Goal: Information Seeking & Learning: Check status

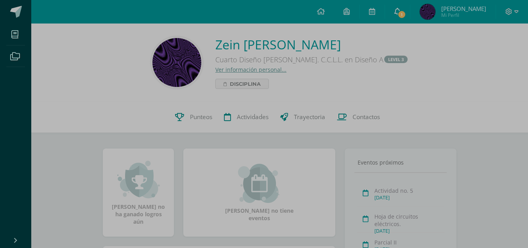
click at [406, 11] on span "1" at bounding box center [402, 14] width 9 height 9
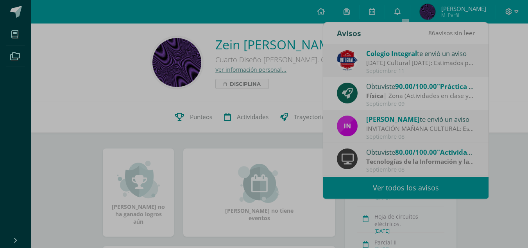
click at [243, 84] on span "Disciplina" at bounding box center [245, 83] width 31 height 9
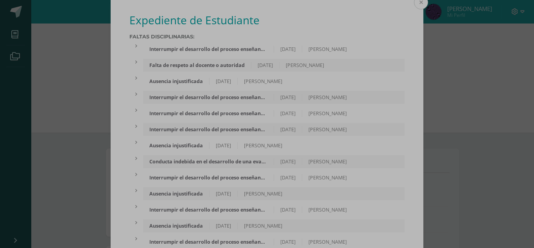
click at [419, 0] on button at bounding box center [421, 2] width 14 height 14
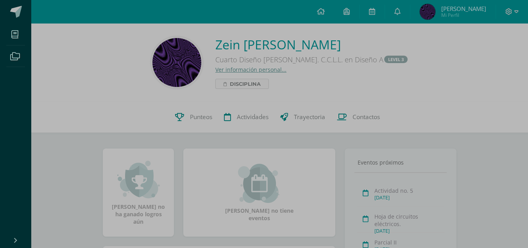
click at [259, 84] on span "Disciplina" at bounding box center [245, 83] width 31 height 9
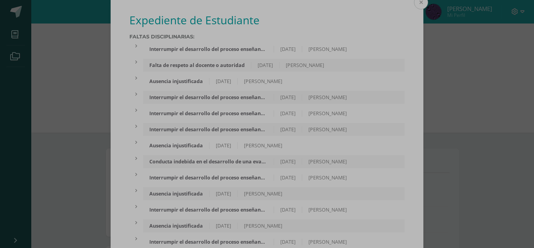
click at [420, 2] on button at bounding box center [421, 2] width 14 height 14
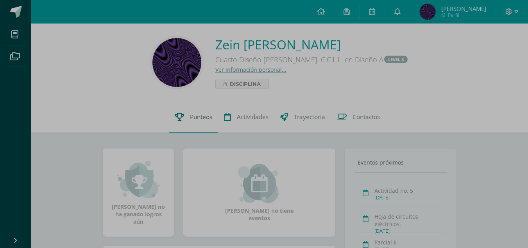
click at [193, 115] on span "Punteos" at bounding box center [201, 117] width 22 height 8
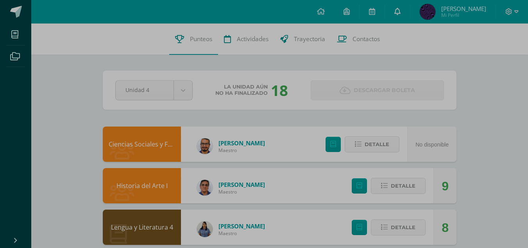
click at [399, 13] on link at bounding box center [397, 11] width 25 height 23
click at [286, 15] on div "Configuración Cerrar sesión Zein Santiago Mi Perfil Mis accesos directos COMUNI…" at bounding box center [279, 11] width 497 height 23
click at [472, 10] on span "[PERSON_NAME]" at bounding box center [464, 9] width 45 height 8
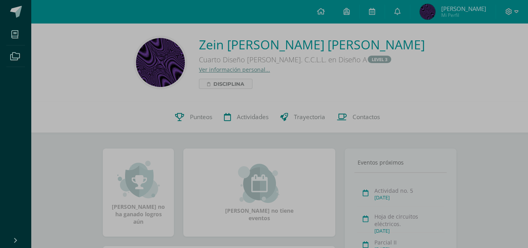
click at [253, 84] on span "Disciplina" at bounding box center [245, 83] width 31 height 9
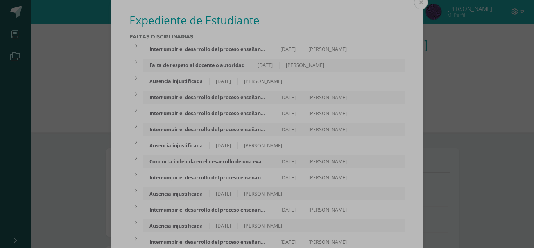
click at [215, 67] on div "Falta de respeto al docente o autoridad" at bounding box center [197, 65] width 108 height 7
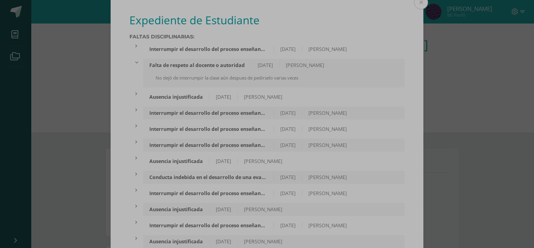
click at [223, 51] on div "Interrumpir el desarrollo del proceso enseñanza-aprendizaje" at bounding box center [208, 49] width 131 height 7
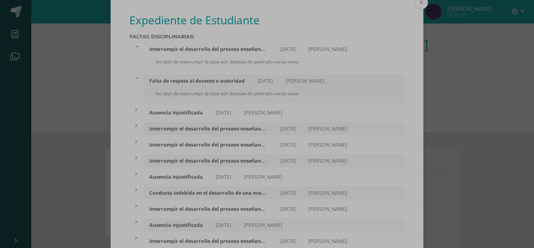
click at [422, 4] on button at bounding box center [421, 2] width 14 height 14
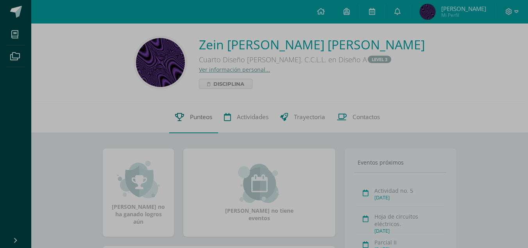
click at [202, 120] on span "Punteos" at bounding box center [201, 117] width 22 height 8
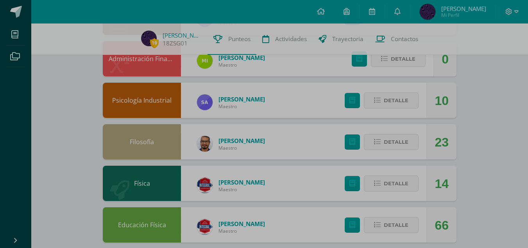
scroll to position [413, 0]
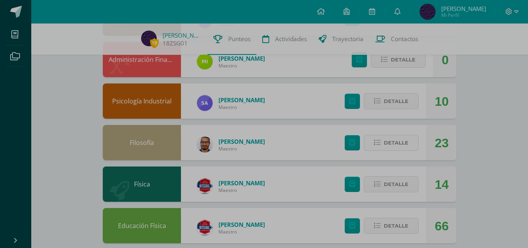
click at [408, 144] on span "Detalle" at bounding box center [396, 142] width 25 height 14
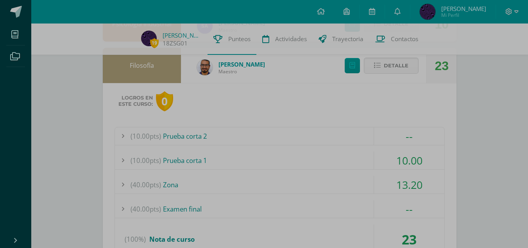
scroll to position [491, 0]
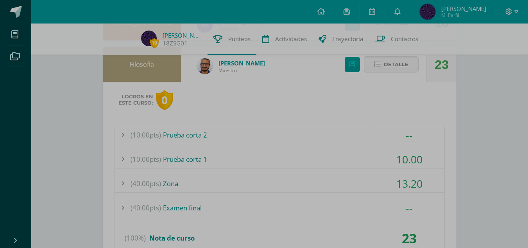
click at [167, 183] on div "(40.00pts) Zona" at bounding box center [280, 183] width 330 height 18
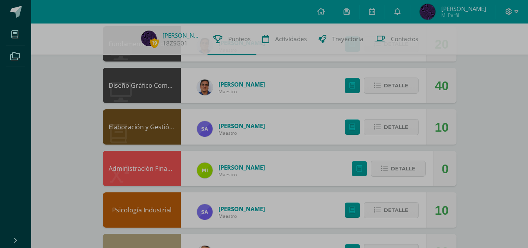
scroll to position [303, 0]
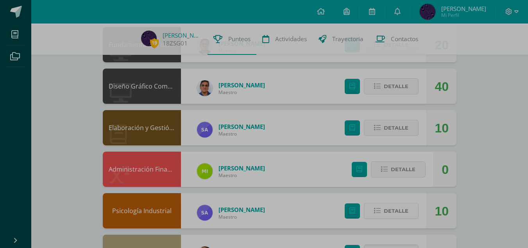
click at [388, 203] on span "Detalle" at bounding box center [396, 210] width 25 height 14
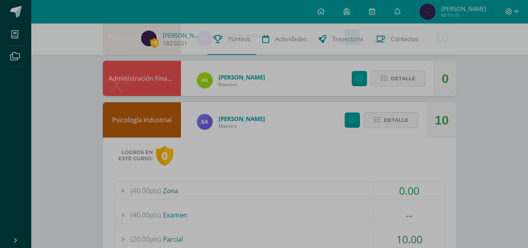
scroll to position [397, 0]
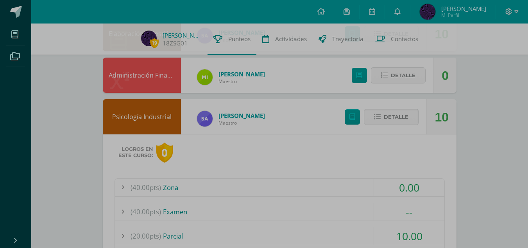
click at [174, 191] on div "(40.00pts) Zona" at bounding box center [280, 187] width 330 height 18
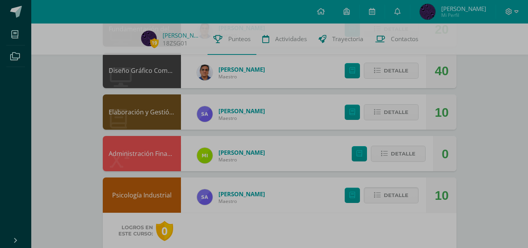
scroll to position [303, 0]
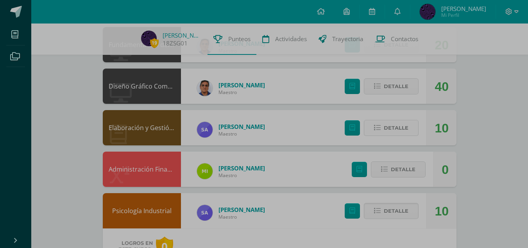
click at [386, 131] on span "Detalle" at bounding box center [396, 127] width 25 height 14
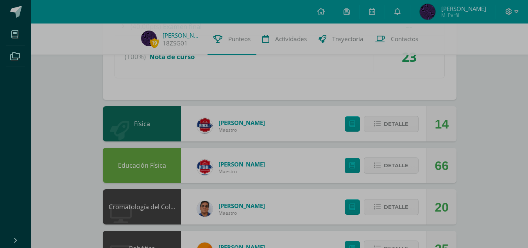
scroll to position [1258, 0]
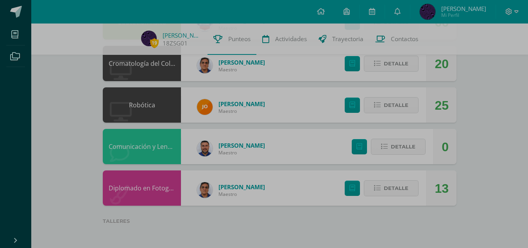
click at [291, 142] on div "Comunicación y Lenguaje L3 (Inglés) José Ventura Maestro 0 Detalle" at bounding box center [280, 146] width 354 height 35
click at [463, 12] on span "Mi Perfil" at bounding box center [464, 15] width 45 height 7
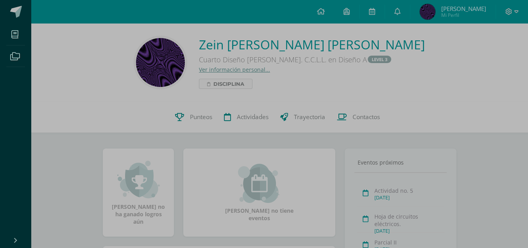
click at [257, 81] on span "Disciplina" at bounding box center [245, 83] width 31 height 9
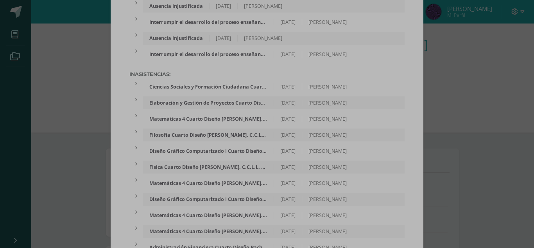
scroll to position [188, 0]
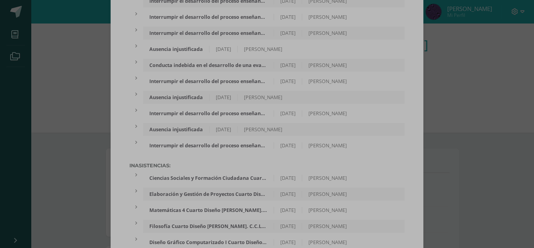
click at [257, 81] on div "Faltas Disciplinarias: Interrumpir el desarrollo del proceso enseñanza-aprendiz…" at bounding box center [266, 44] width 275 height 214
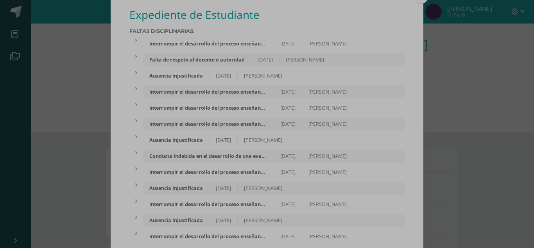
scroll to position [0, 0]
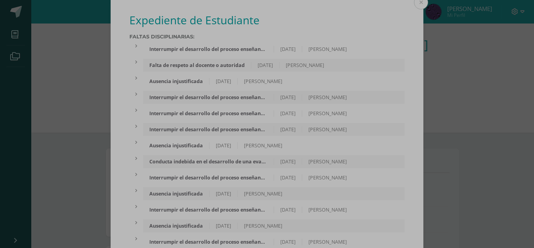
click at [214, 52] on div "Interrumpir el desarrollo del proceso enseñanza-aprendizaje" at bounding box center [208, 49] width 131 height 7
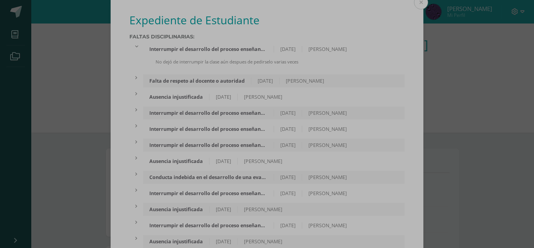
click at [196, 82] on div "Falta de respeto al docente o autoridad" at bounding box center [197, 80] width 108 height 7
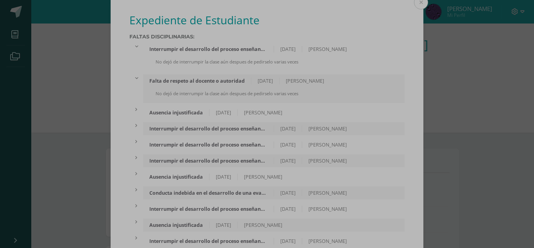
click at [178, 113] on div "Ausencia injustificada" at bounding box center [176, 112] width 66 height 7
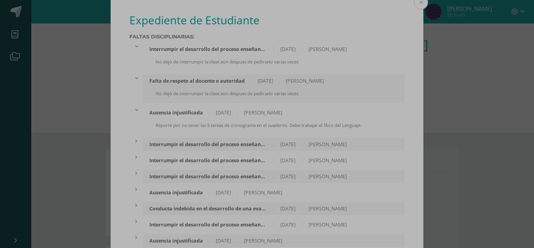
click at [189, 146] on div "Interrumpir el desarrollo del proceso enseñanza-aprendizaje" at bounding box center [208, 144] width 131 height 7
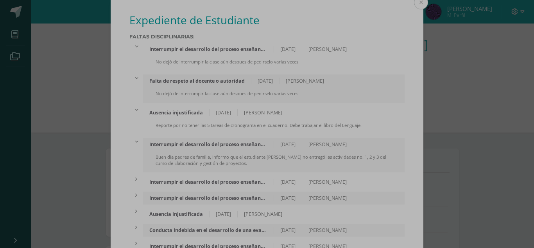
click at [159, 183] on div "Interrumpir el desarrollo del proceso enseñanza-aprendizaje" at bounding box center [208, 181] width 131 height 7
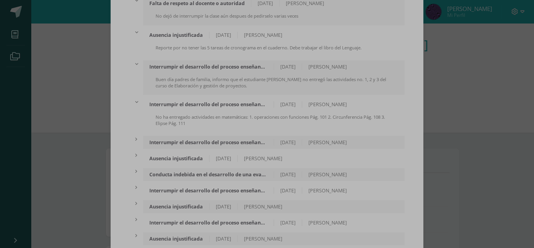
scroll to position [78, 0]
click at [197, 141] on div "Interrumpir el desarrollo del proceso enseñanza-aprendizaje" at bounding box center [208, 141] width 131 height 7
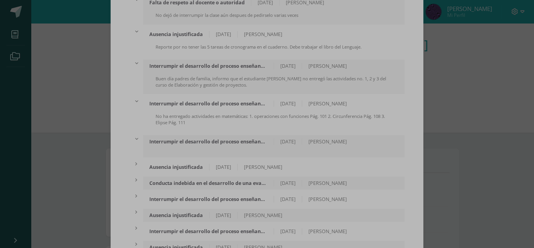
click at [188, 181] on div "Conducta indebida en el desarrollo de una evaluación" at bounding box center [208, 183] width 131 height 7
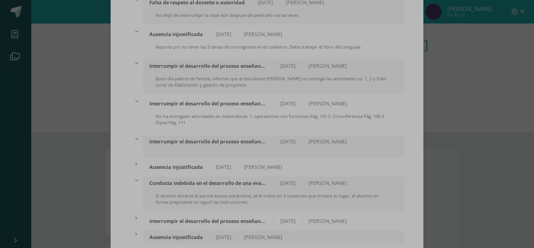
scroll to position [63, 0]
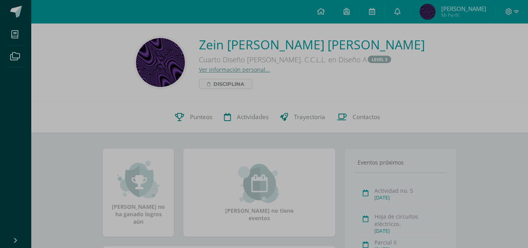
click at [246, 87] on span "Disciplina" at bounding box center [245, 83] width 31 height 9
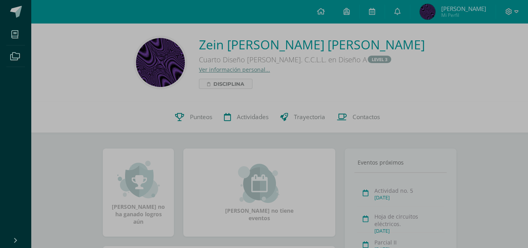
click at [245, 83] on span "Disciplina" at bounding box center [245, 83] width 31 height 9
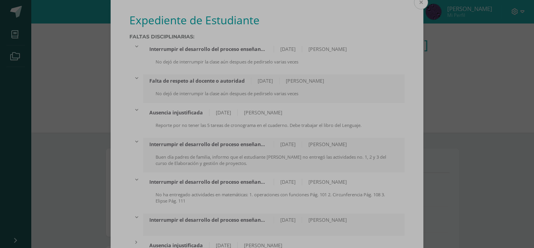
click at [417, 5] on button at bounding box center [421, 2] width 14 height 14
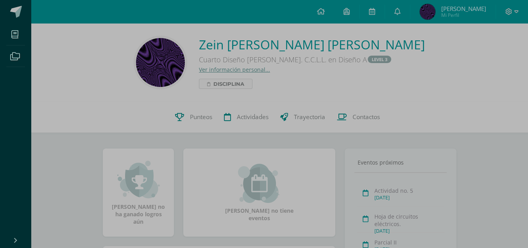
click at [227, 86] on icon at bounding box center [225, 84] width 3 height 4
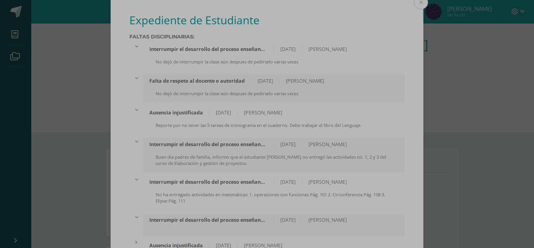
click at [133, 43] on div at bounding box center [136, 46] width 14 height 7
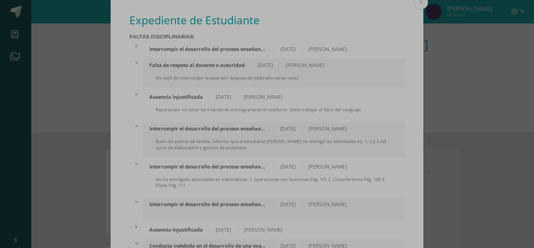
click at [134, 61] on icon at bounding box center [136, 62] width 5 height 2
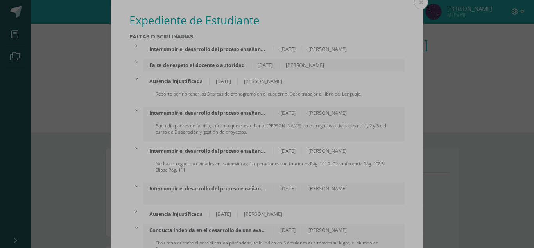
click at [134, 78] on icon at bounding box center [136, 78] width 5 height 2
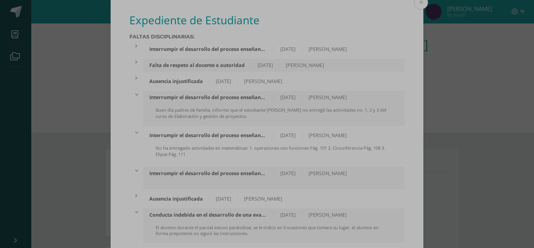
click at [134, 95] on icon at bounding box center [136, 94] width 5 height 2
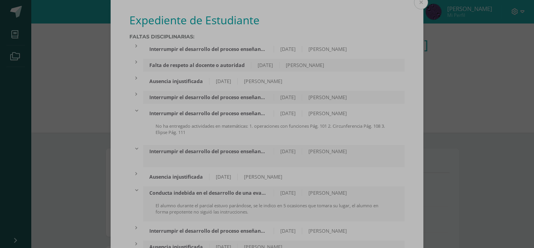
click at [135, 110] on icon at bounding box center [136, 111] width 5 height 2
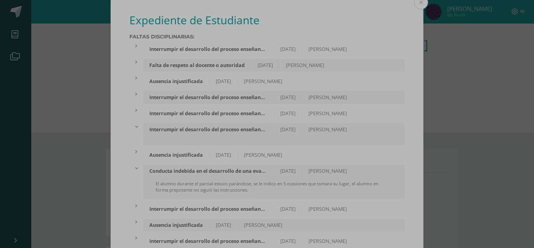
click at [134, 127] on div at bounding box center [136, 126] width 14 height 7
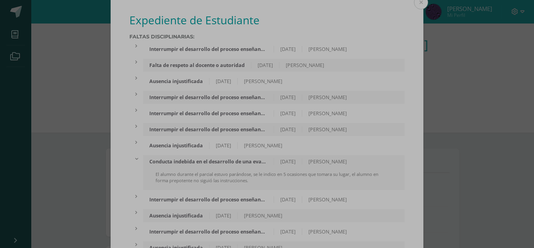
click at [135, 141] on icon at bounding box center [136, 142] width 2 height 5
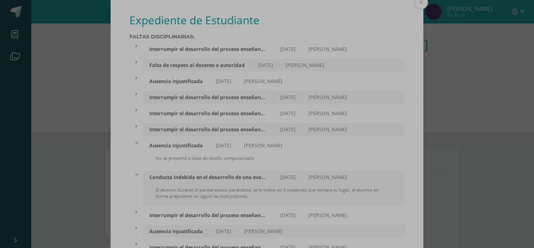
click at [139, 144] on div at bounding box center [136, 142] width 14 height 7
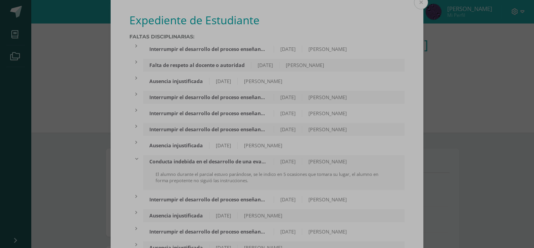
click at [136, 156] on div at bounding box center [136, 158] width 14 height 7
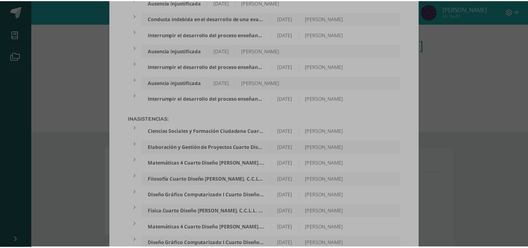
scroll to position [96, 0]
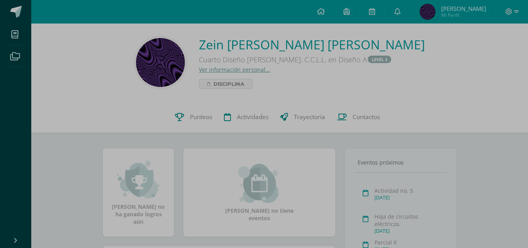
click at [467, 12] on span "Mi Perfil" at bounding box center [464, 15] width 45 height 7
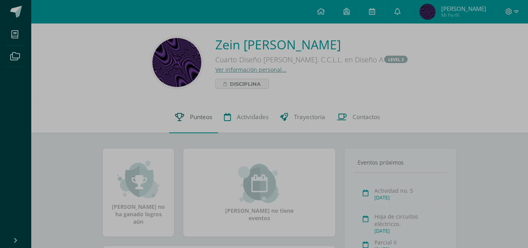
click at [203, 121] on span "Punteos" at bounding box center [201, 117] width 22 height 8
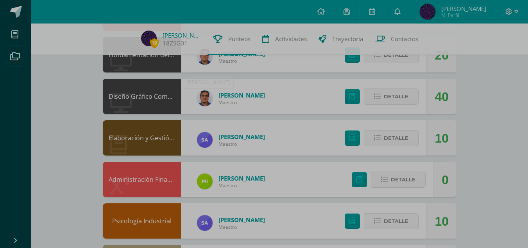
scroll to position [297, 0]
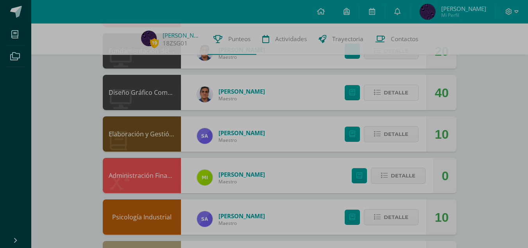
click at [381, 98] on button "Detalle" at bounding box center [391, 92] width 55 height 16
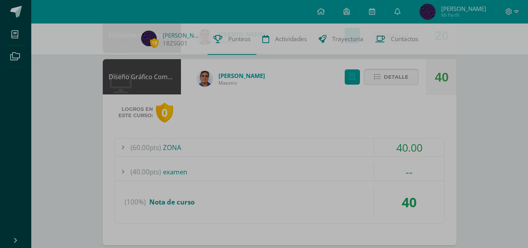
scroll to position [344, 0]
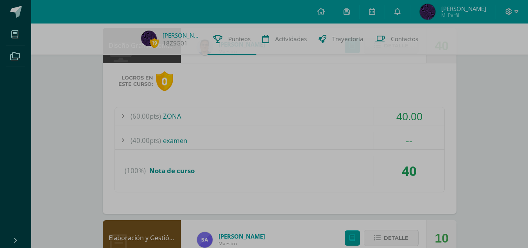
click at [145, 116] on span "(60.00pts)" at bounding box center [146, 116] width 31 height 18
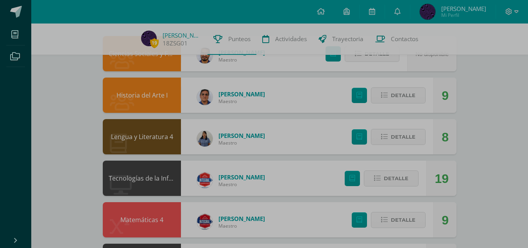
scroll to position [94, 0]
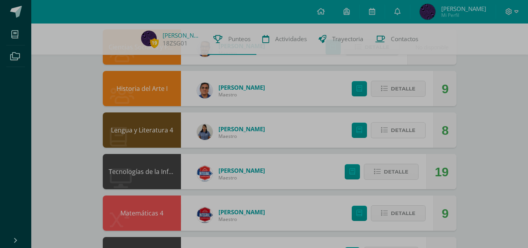
click at [388, 128] on icon at bounding box center [384, 130] width 7 height 7
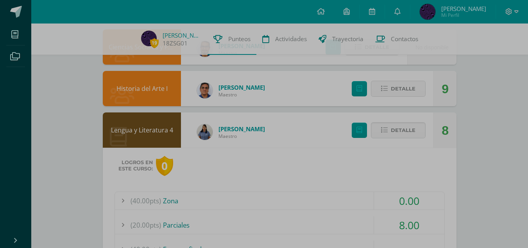
click at [172, 206] on div "(40.00pts) Zona" at bounding box center [280, 201] width 330 height 18
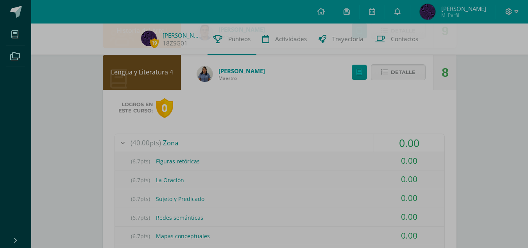
scroll to position [142, 0]
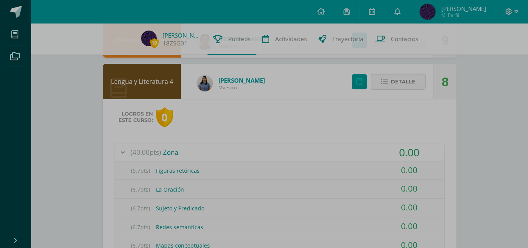
click at [408, 82] on span "Detalle" at bounding box center [403, 81] width 25 height 14
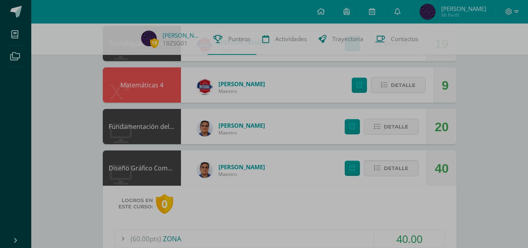
scroll to position [223, 0]
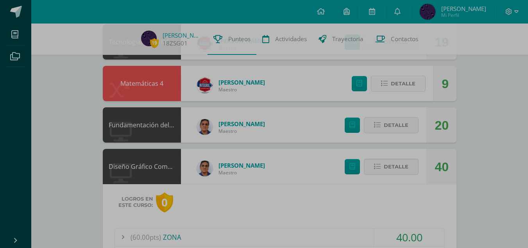
click at [398, 84] on span "Detalle" at bounding box center [403, 83] width 25 height 14
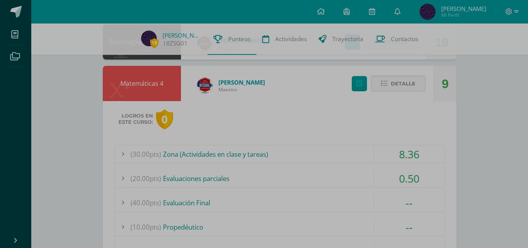
click at [219, 162] on div "(30.00pts) Zona (Actividades en clase y tareas)" at bounding box center [280, 154] width 330 height 18
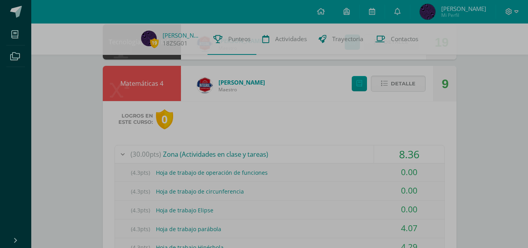
click at [219, 162] on div "(30.00pts) Zona (Actividades en clase y tareas)" at bounding box center [280, 154] width 330 height 18
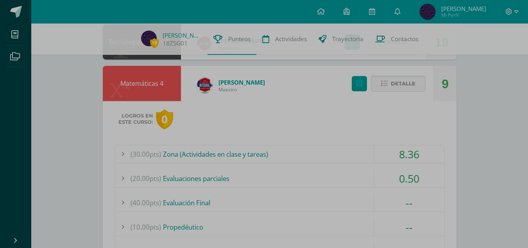
click at [219, 162] on div "(30.00pts) Zona (Actividades en clase y tareas)" at bounding box center [280, 154] width 330 height 18
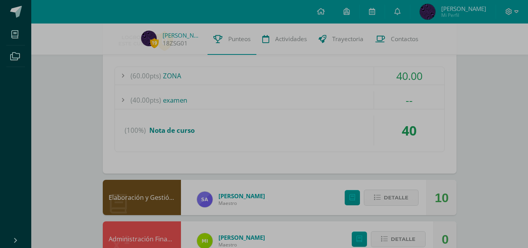
scroll to position [740, 0]
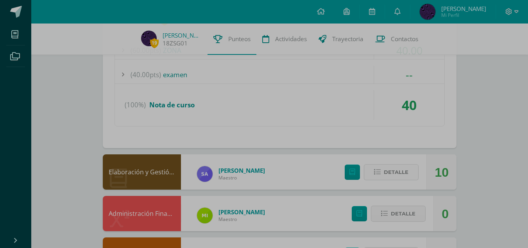
click at [388, 176] on span "Detalle" at bounding box center [396, 172] width 25 height 14
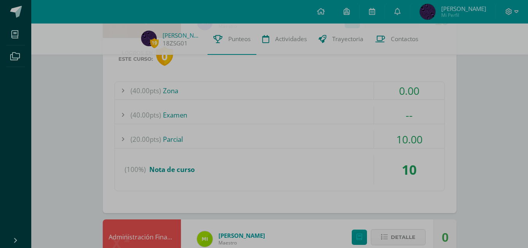
scroll to position [880, 0]
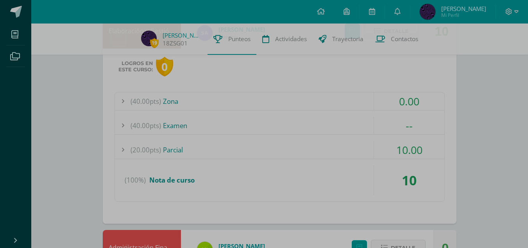
click at [165, 101] on div "(40.00pts) Zona" at bounding box center [280, 101] width 330 height 18
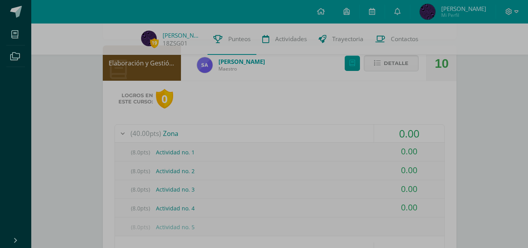
scroll to position [702, 0]
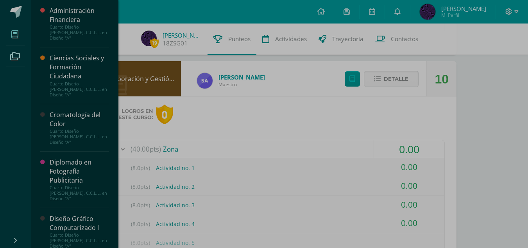
click at [16, 33] on icon at bounding box center [14, 35] width 7 height 8
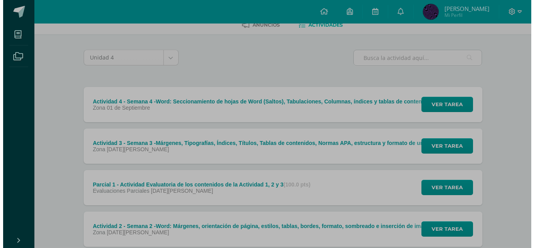
scroll to position [76, 0]
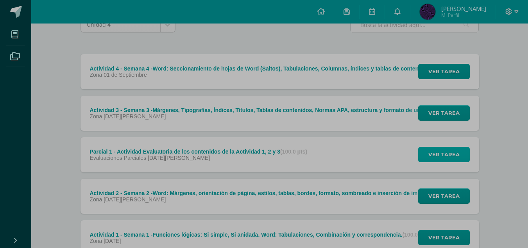
click at [447, 158] on span "Ver tarea" at bounding box center [444, 154] width 31 height 14
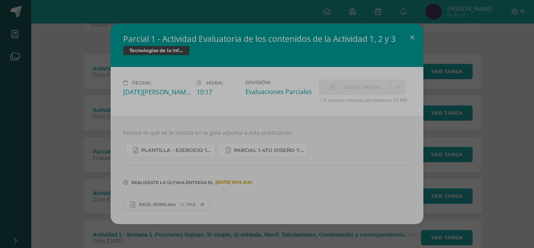
click at [148, 207] on link "EXCEL ZEINN.xlsx 12.18KB" at bounding box center [166, 203] width 86 height 13
drag, startPoint x: 246, startPoint y: 165, endPoint x: 243, endPoint y: 156, distance: 9.9
click at [243, 156] on div "Realice lo que se le solicita en la guía adjunta a esta publicación Plantilla -…" at bounding box center [267, 170] width 313 height 108
click at [243, 156] on link "Parcial 1-4to Diseño y Finanzas- IV Unidad 01-09-2025.pdf" at bounding box center [263, 149] width 91 height 15
click at [63, 89] on div "Parcial 1 - Actividad Evaluatoria de los contenidos de la Actividad 1, 2 y 3 Te…" at bounding box center [267, 123] width 528 height 199
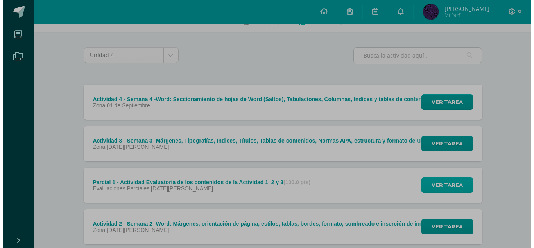
scroll to position [25, 0]
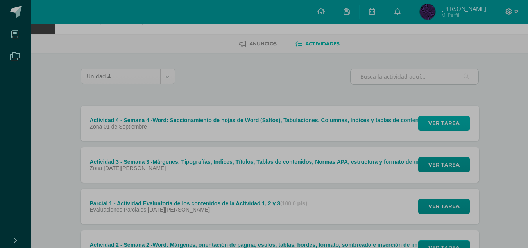
click at [446, 124] on span "Ver tarea" at bounding box center [444, 123] width 31 height 14
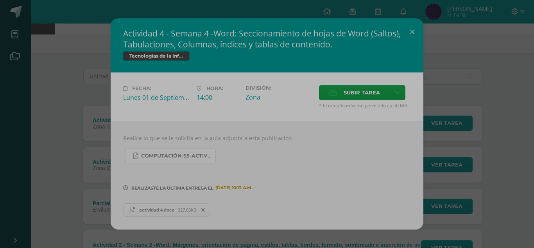
click at [440, 154] on div "Actividad 4 - Semana 4 -Word: Seccionamiento de hojas de Word (Saltos), Tabulac…" at bounding box center [267, 123] width 528 height 210
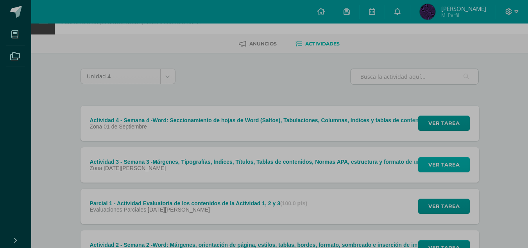
click at [436, 163] on span "Ver tarea" at bounding box center [444, 164] width 31 height 14
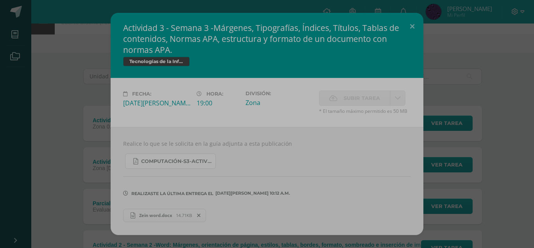
click at [492, 135] on div "Actividad 3 - Semana 3 -Márgenes, Tipografías, Índices, Títulos, Tablas de cont…" at bounding box center [267, 123] width 528 height 221
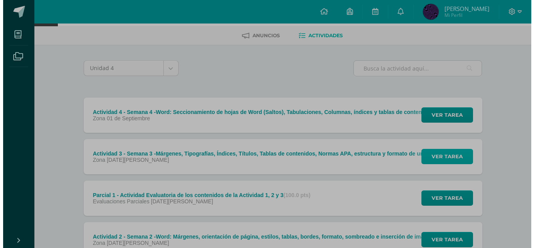
scroll to position [34, 0]
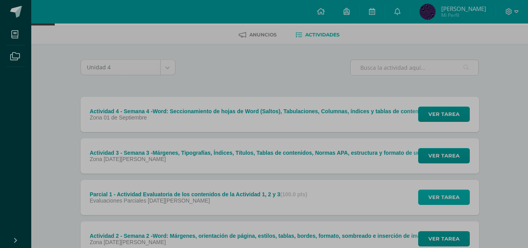
click at [450, 197] on span "Ver tarea" at bounding box center [444, 197] width 31 height 14
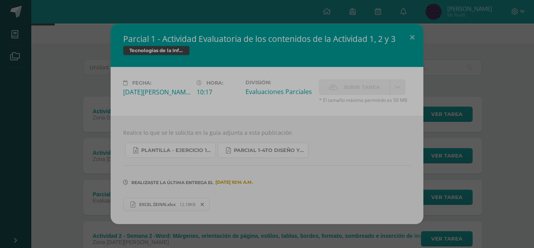
click at [490, 113] on div "Parcial 1 - Actividad Evaluatoria de los contenidos de la Actividad 1, 2 y 3 Te…" at bounding box center [267, 123] width 528 height 199
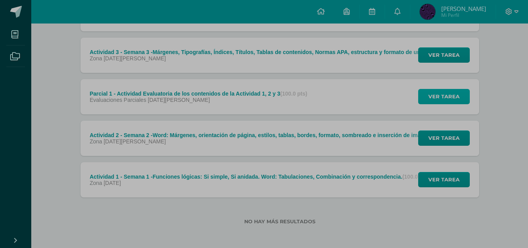
scroll to position [136, 0]
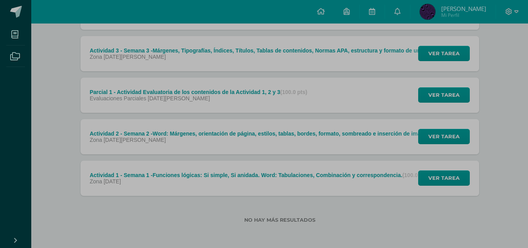
click at [447, 186] on div "Ver tarea" at bounding box center [443, 177] width 73 height 35
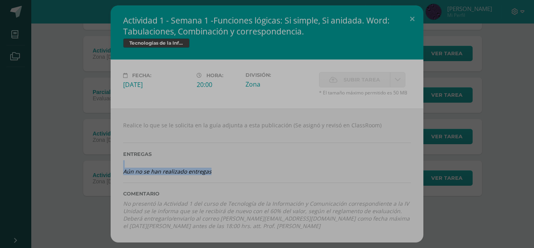
drag, startPoint x: 463, startPoint y: 178, endPoint x: 445, endPoint y: 143, distance: 39.2
click at [445, 143] on div "Actividad 1 - Semana 1 -Funciones lógicas: Si simple, Si anidada. Word: Tabulac…" at bounding box center [267, 123] width 528 height 236
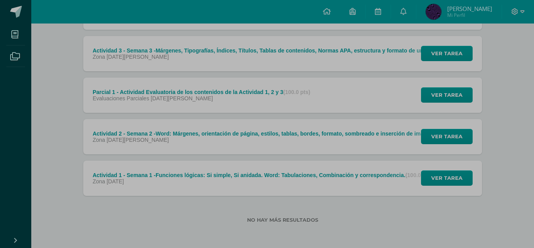
click at [445, 143] on div "Actividad 1 - Semana 1 -Funciones lógicas: Si simple, Si anidada. Word: Tabulac…" at bounding box center [267, 123] width 528 height 236
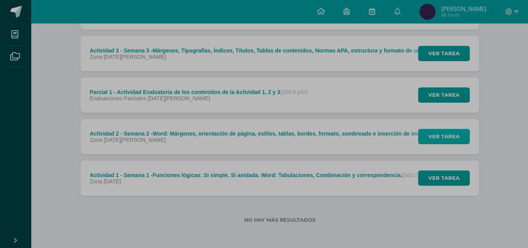
click at [433, 139] on span "Ver tarea" at bounding box center [444, 136] width 31 height 14
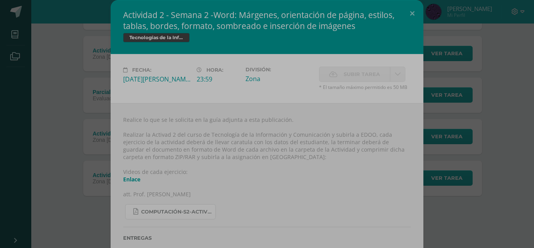
click at [494, 113] on div "Actividad 2 - Semana 2 -Word: Márgenes, orientación de página, estilos, tablas,…" at bounding box center [267, 163] width 528 height 326
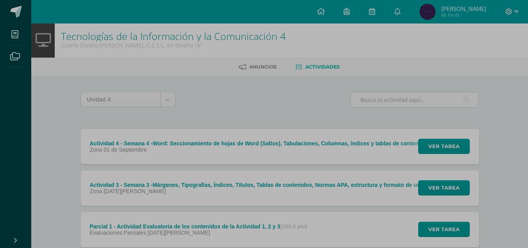
scroll to position [0, 0]
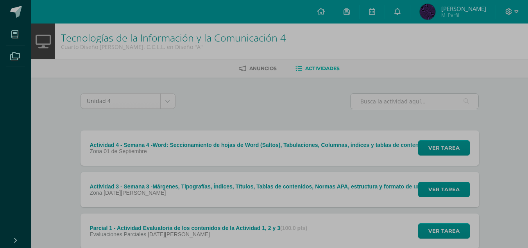
click at [468, 11] on span "[PERSON_NAME]" at bounding box center [464, 9] width 45 height 8
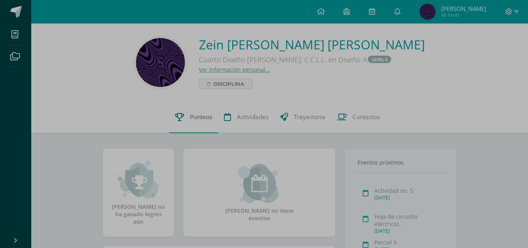
click at [203, 119] on span "Punteos" at bounding box center [201, 117] width 22 height 8
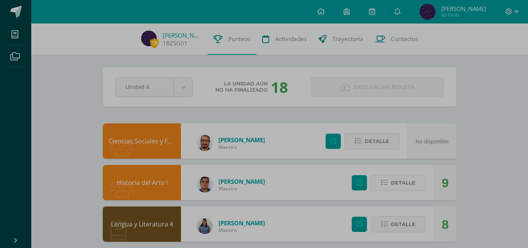
click at [393, 180] on span "Detalle" at bounding box center [403, 182] width 25 height 14
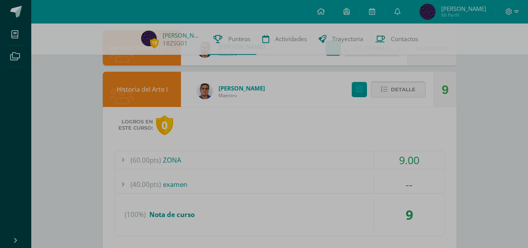
scroll to position [94, 0]
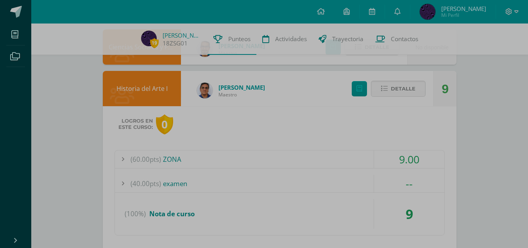
click at [163, 159] on div "(60.00pts) ZONA" at bounding box center [280, 159] width 330 height 18
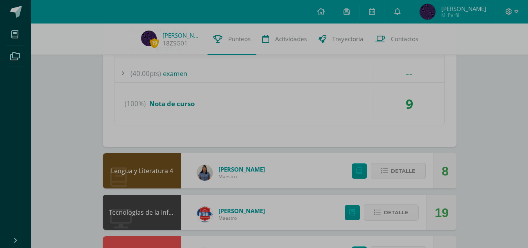
scroll to position [313, 0]
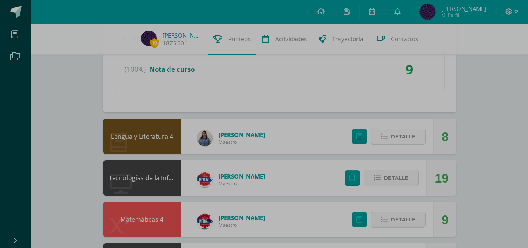
click at [397, 133] on span "Detalle" at bounding box center [403, 136] width 25 height 14
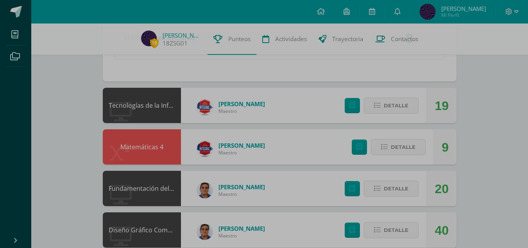
scroll to position [579, 0]
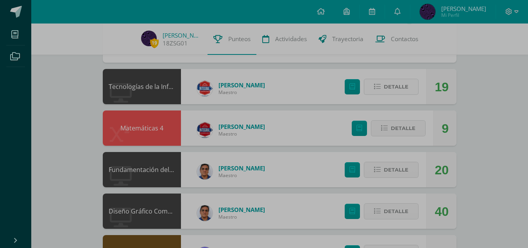
click at [390, 86] on span "Detalle" at bounding box center [396, 86] width 25 height 14
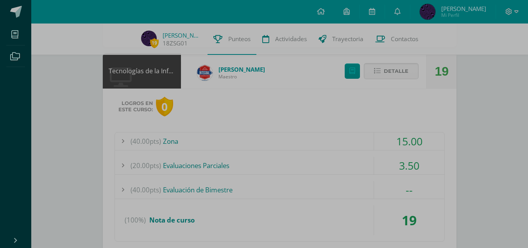
scroll to position [610, 0]
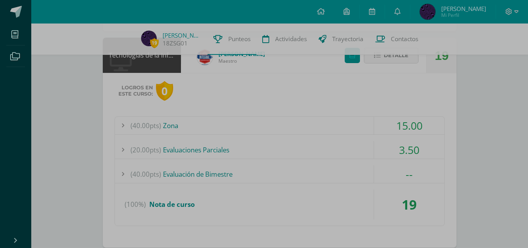
click at [214, 147] on div "(20.00pts) Evaluaciones Parciales" at bounding box center [280, 150] width 330 height 18
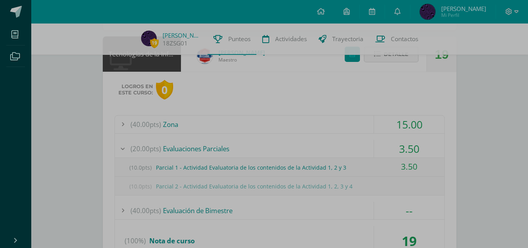
scroll to position [535, 0]
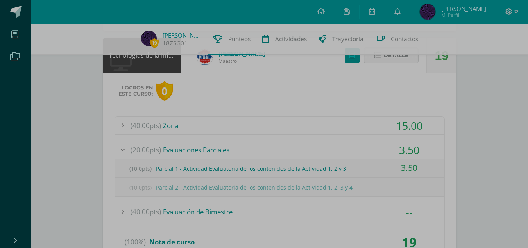
click at [180, 126] on div "(40.00pts) Zona" at bounding box center [280, 126] width 330 height 18
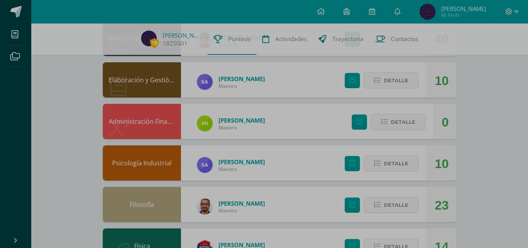
scroll to position [926, 0]
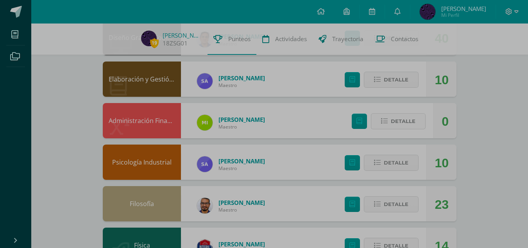
click at [415, 120] on span "Detalle" at bounding box center [403, 121] width 25 height 14
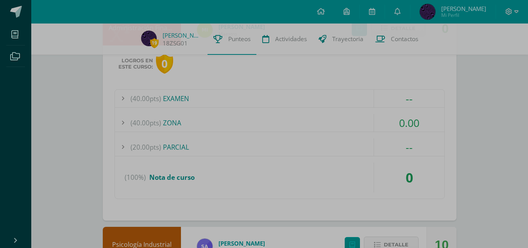
scroll to position [1036, 0]
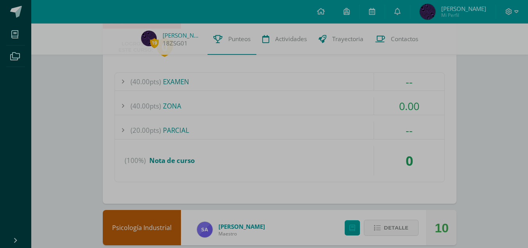
click at [178, 111] on div "(40.00pts) ZONA" at bounding box center [280, 106] width 330 height 18
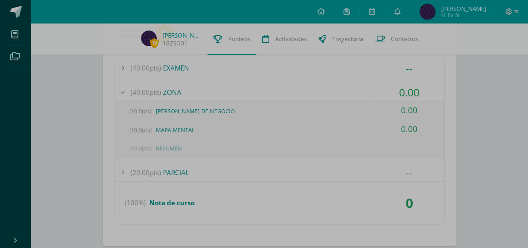
scroll to position [961, 0]
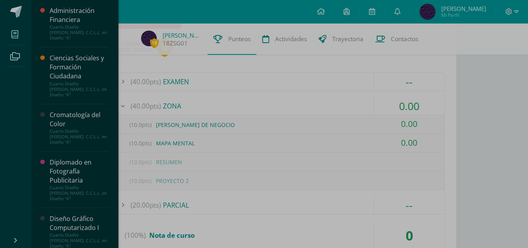
click at [19, 39] on span at bounding box center [15, 34] width 18 height 18
click at [69, 21] on div "Administración Financiera" at bounding box center [79, 15] width 59 height 18
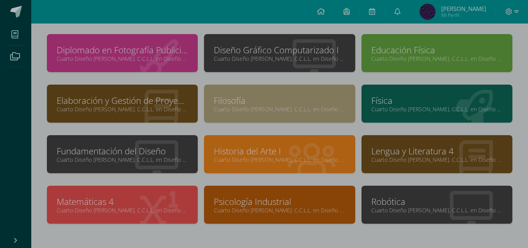
scroll to position [125, 0]
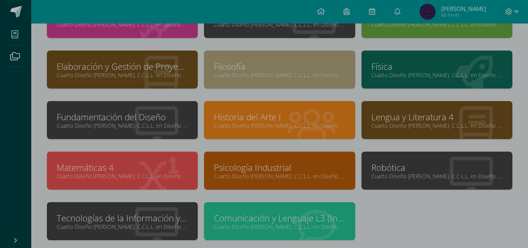
click at [115, 63] on link "Elaboración y Gestión de Proyectos" at bounding box center [122, 66] width 131 height 12
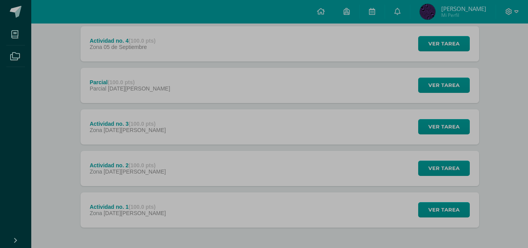
scroll to position [188, 0]
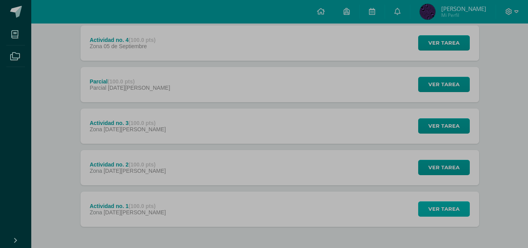
click at [453, 207] on span "Ver tarea" at bounding box center [444, 208] width 31 height 14
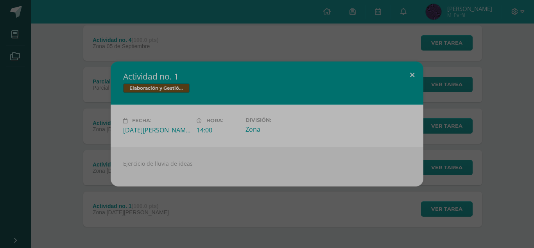
click at [407, 71] on button at bounding box center [412, 74] width 22 height 27
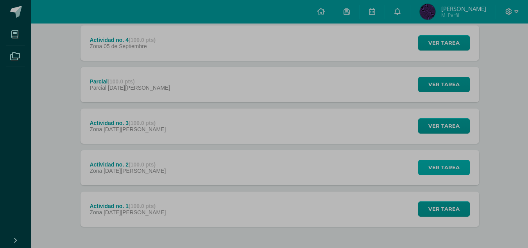
click at [427, 163] on button "Ver tarea" at bounding box center [444, 167] width 52 height 15
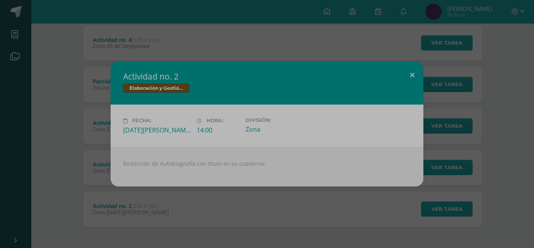
click at [412, 75] on button at bounding box center [412, 74] width 22 height 27
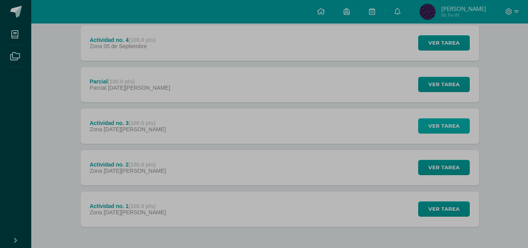
click at [440, 128] on span "Ver tarea" at bounding box center [444, 125] width 31 height 14
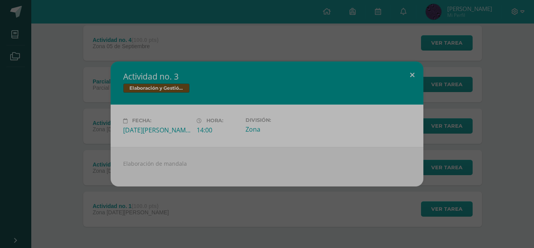
click at [412, 72] on button at bounding box center [412, 74] width 22 height 27
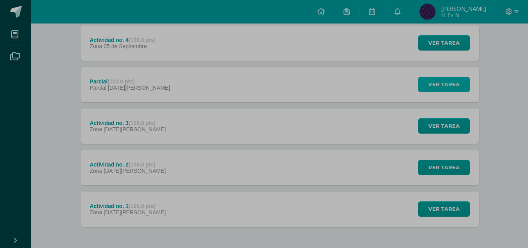
click at [427, 81] on button "Ver tarea" at bounding box center [444, 84] width 52 height 15
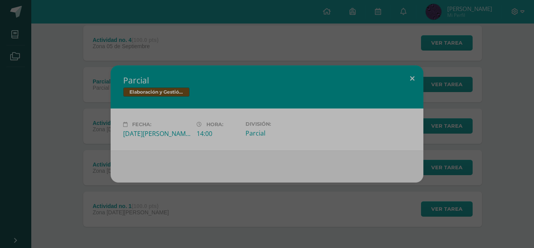
click at [411, 78] on button at bounding box center [412, 78] width 22 height 27
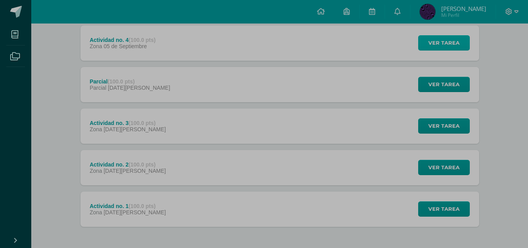
click at [442, 42] on span "Ver tarea" at bounding box center [444, 43] width 31 height 14
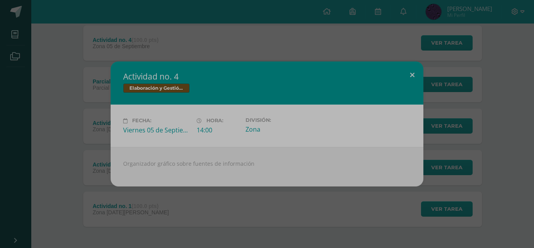
click at [409, 77] on button at bounding box center [412, 74] width 22 height 27
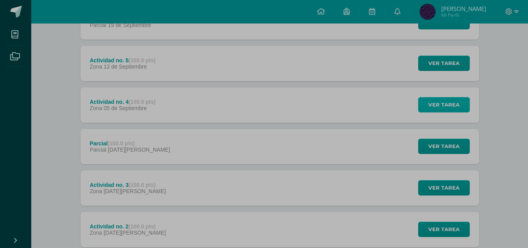
scroll to position [110, 0]
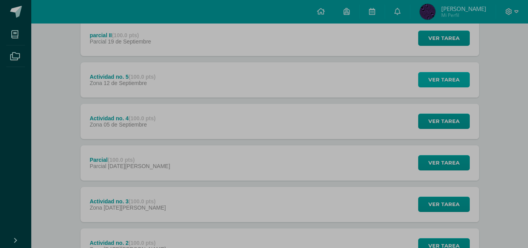
click at [431, 78] on span "Ver tarea" at bounding box center [444, 79] width 31 height 14
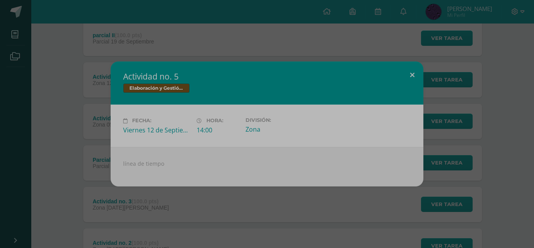
click at [415, 77] on button at bounding box center [412, 74] width 22 height 27
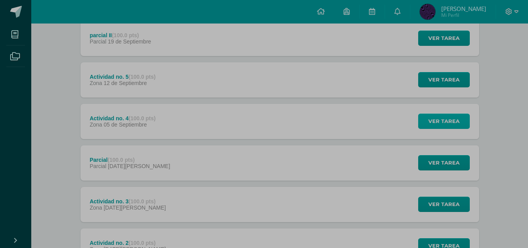
click at [446, 118] on span "Ver tarea" at bounding box center [444, 121] width 31 height 14
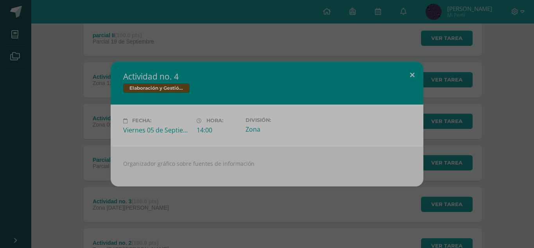
click at [414, 76] on button at bounding box center [412, 74] width 22 height 27
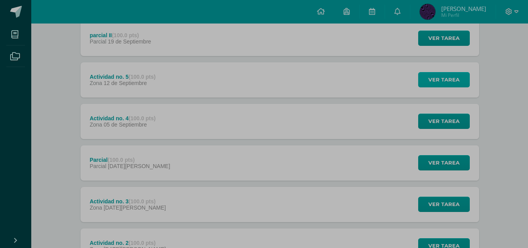
click at [447, 75] on span "Ver tarea" at bounding box center [444, 79] width 31 height 14
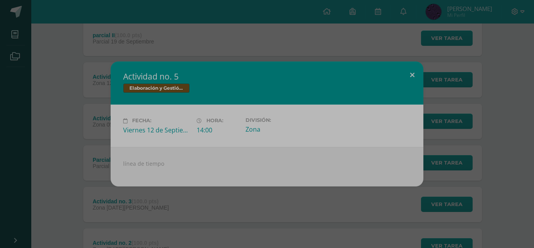
click at [415, 74] on button at bounding box center [412, 74] width 22 height 27
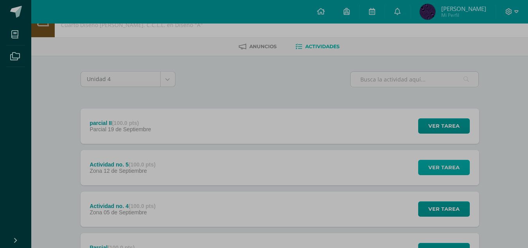
scroll to position [0, 0]
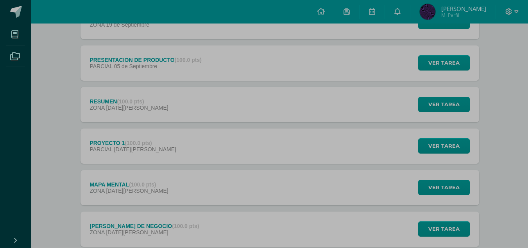
scroll to position [188, 0]
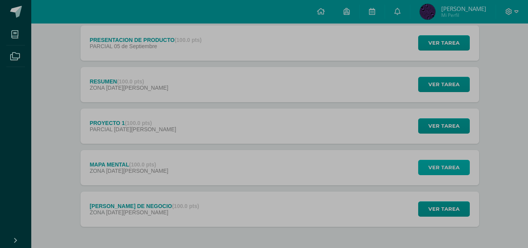
click at [451, 173] on span "Ver tarea" at bounding box center [444, 167] width 31 height 14
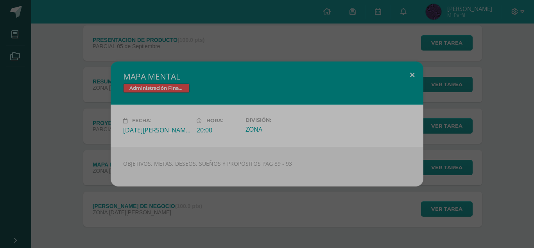
click at [412, 72] on button at bounding box center [412, 74] width 22 height 27
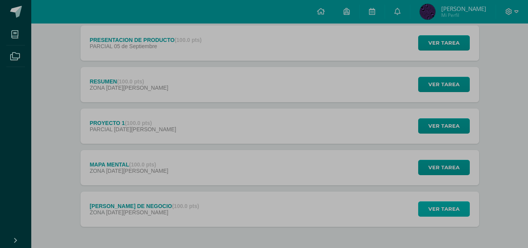
click at [456, 211] on span "Ver tarea" at bounding box center [444, 208] width 31 height 14
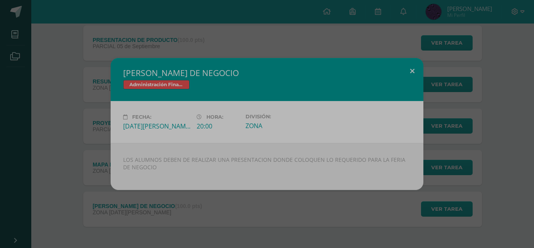
click at [410, 72] on button at bounding box center [412, 71] width 22 height 27
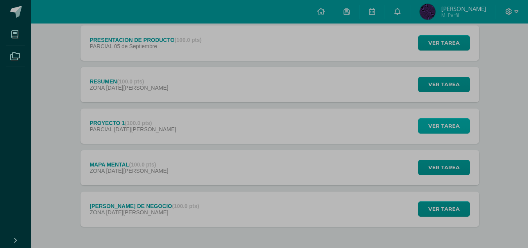
click at [446, 127] on span "Ver tarea" at bounding box center [444, 125] width 31 height 14
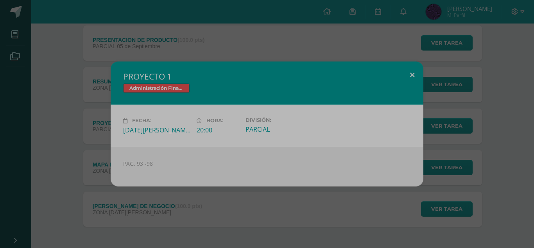
click at [413, 78] on button at bounding box center [412, 74] width 22 height 27
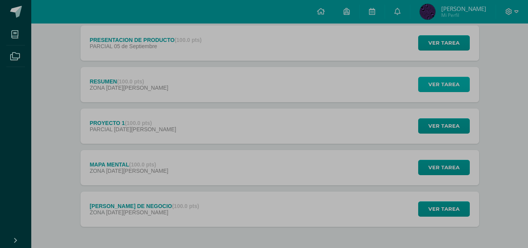
click at [433, 83] on span "Ver tarea" at bounding box center [444, 84] width 31 height 14
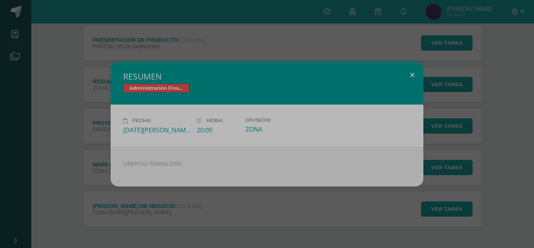
click at [417, 75] on button at bounding box center [412, 74] width 22 height 27
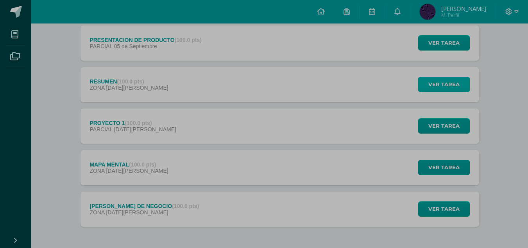
click at [429, 82] on button "Ver tarea" at bounding box center [444, 84] width 52 height 15
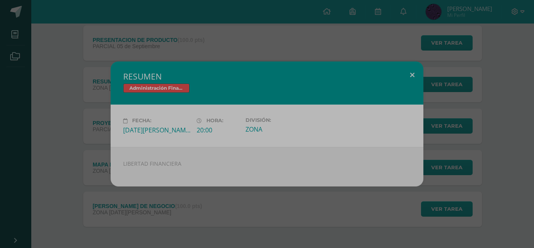
click at [411, 72] on button at bounding box center [412, 74] width 22 height 27
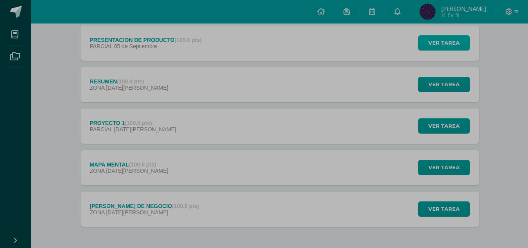
click at [438, 45] on span "Ver tarea" at bounding box center [444, 43] width 31 height 14
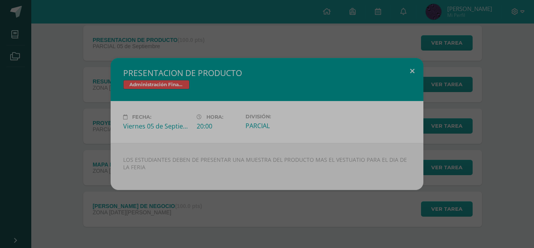
click at [415, 72] on button at bounding box center [412, 71] width 22 height 27
